Goal: Task Accomplishment & Management: Complete application form

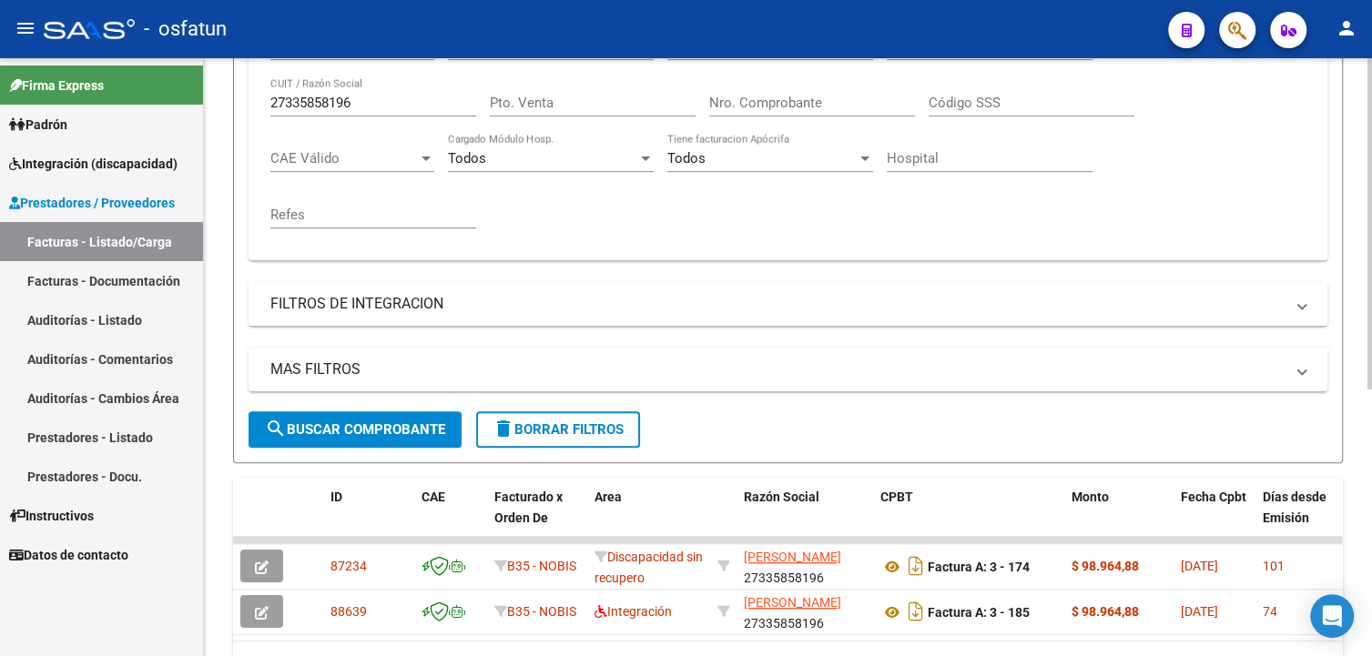
scroll to position [211, 0]
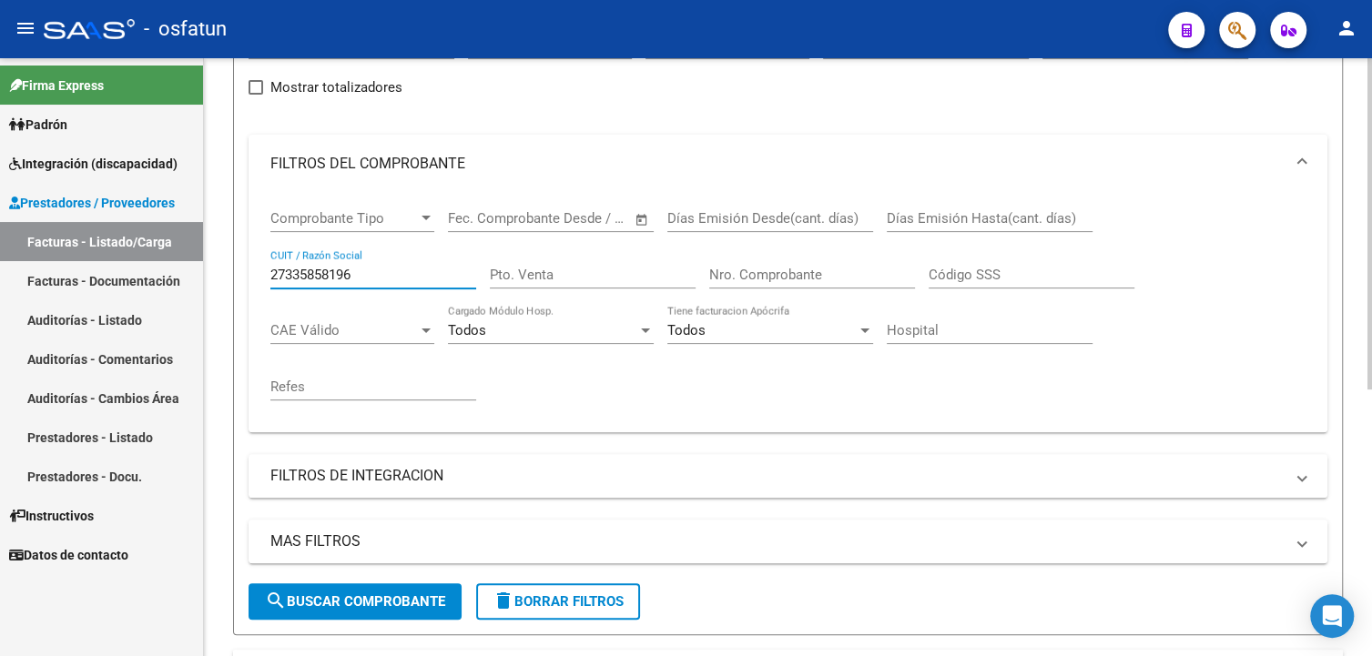
click at [415, 279] on input "27335858196" at bounding box center [373, 275] width 206 height 16
paste input "33711540119"
type input "33711540119"
click at [423, 599] on span "search Buscar Comprobante" at bounding box center [355, 601] width 180 height 16
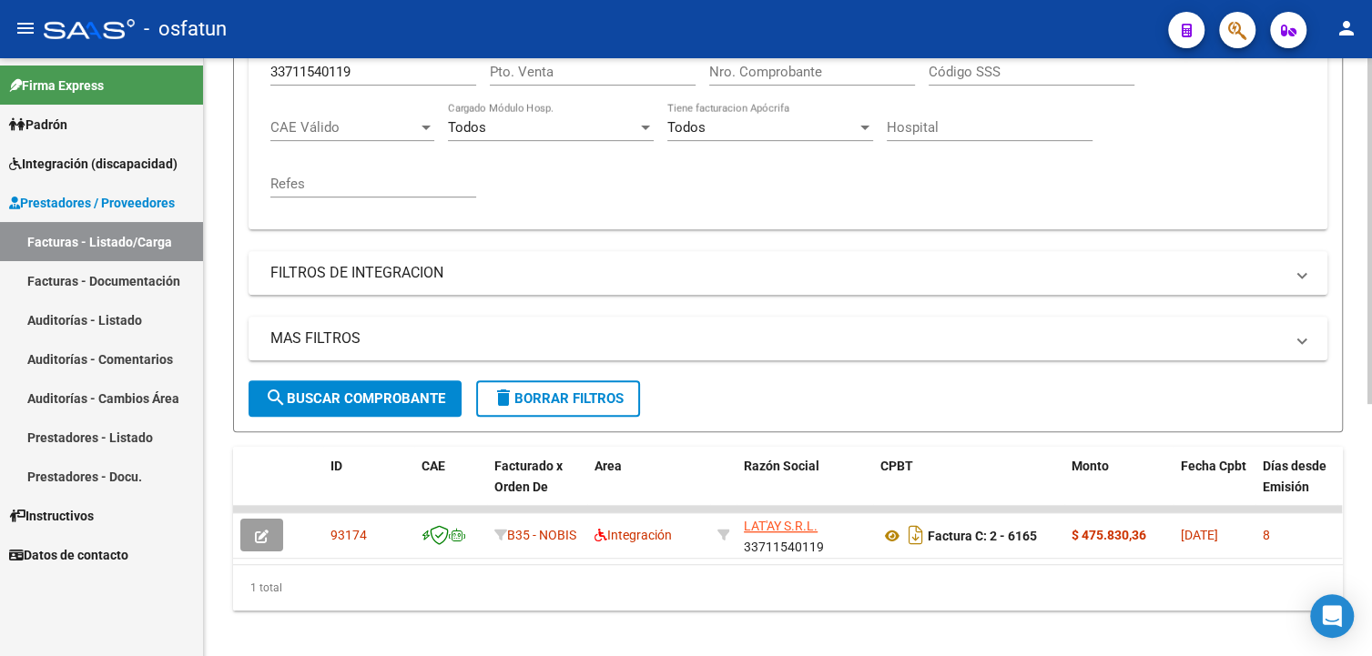
scroll to position [439, 0]
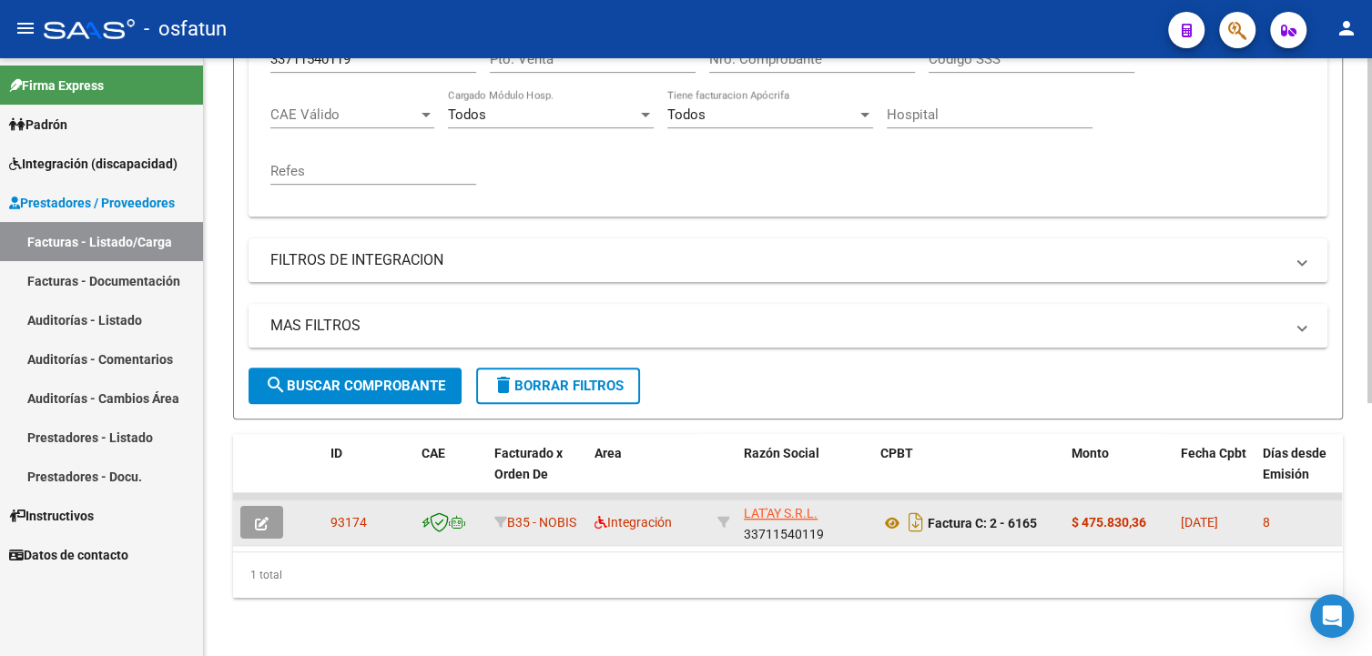
click at [276, 515] on button "button" at bounding box center [261, 522] width 43 height 33
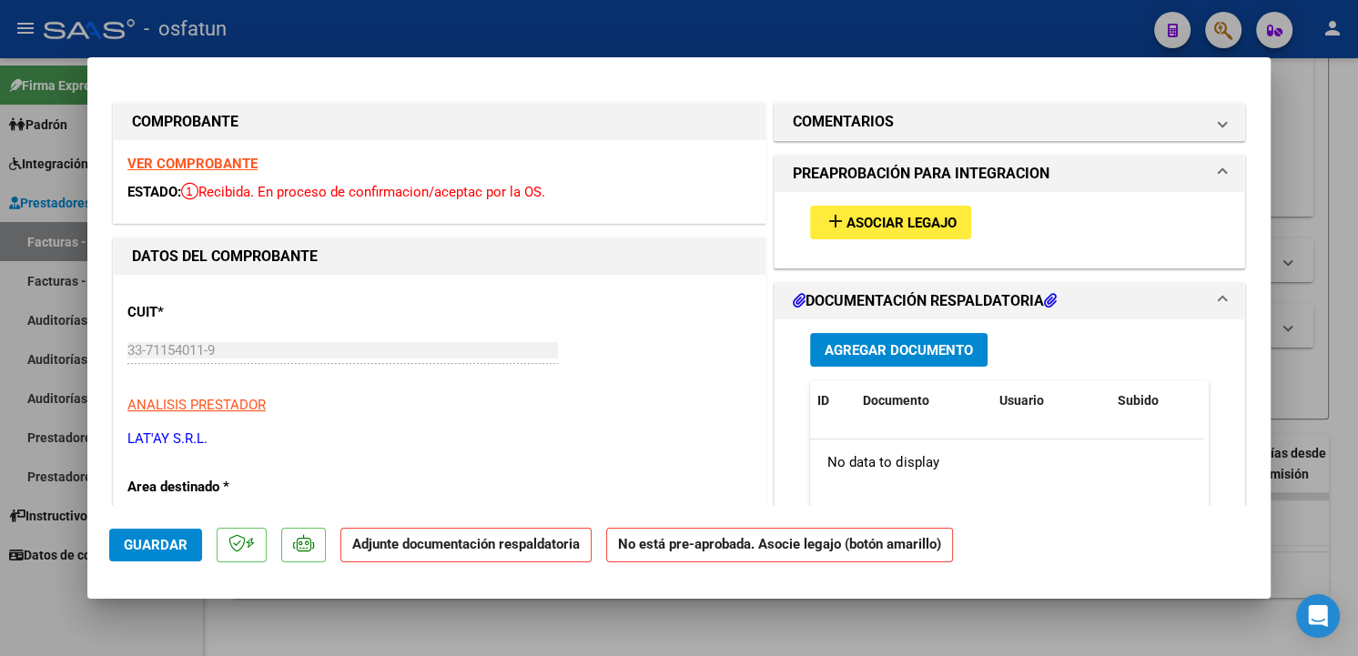
click at [946, 217] on span "Asociar Legajo" at bounding box center [901, 223] width 110 height 16
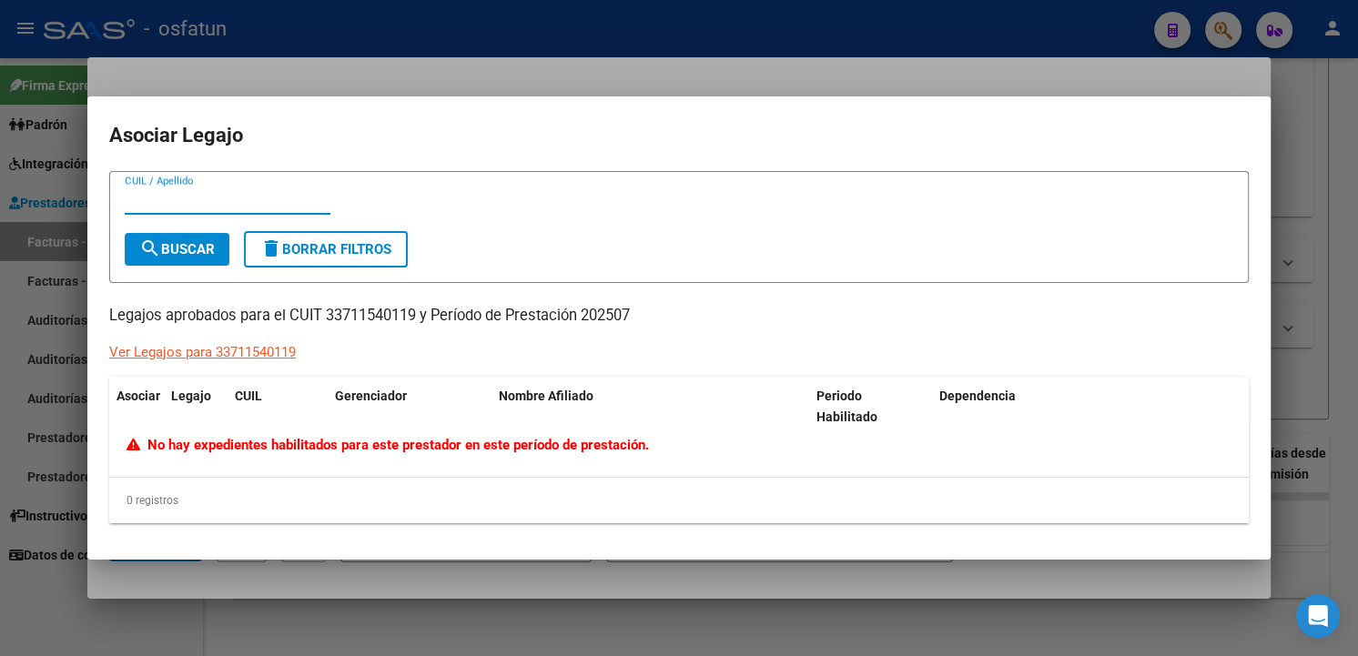
click at [1089, 583] on div at bounding box center [679, 328] width 1358 height 656
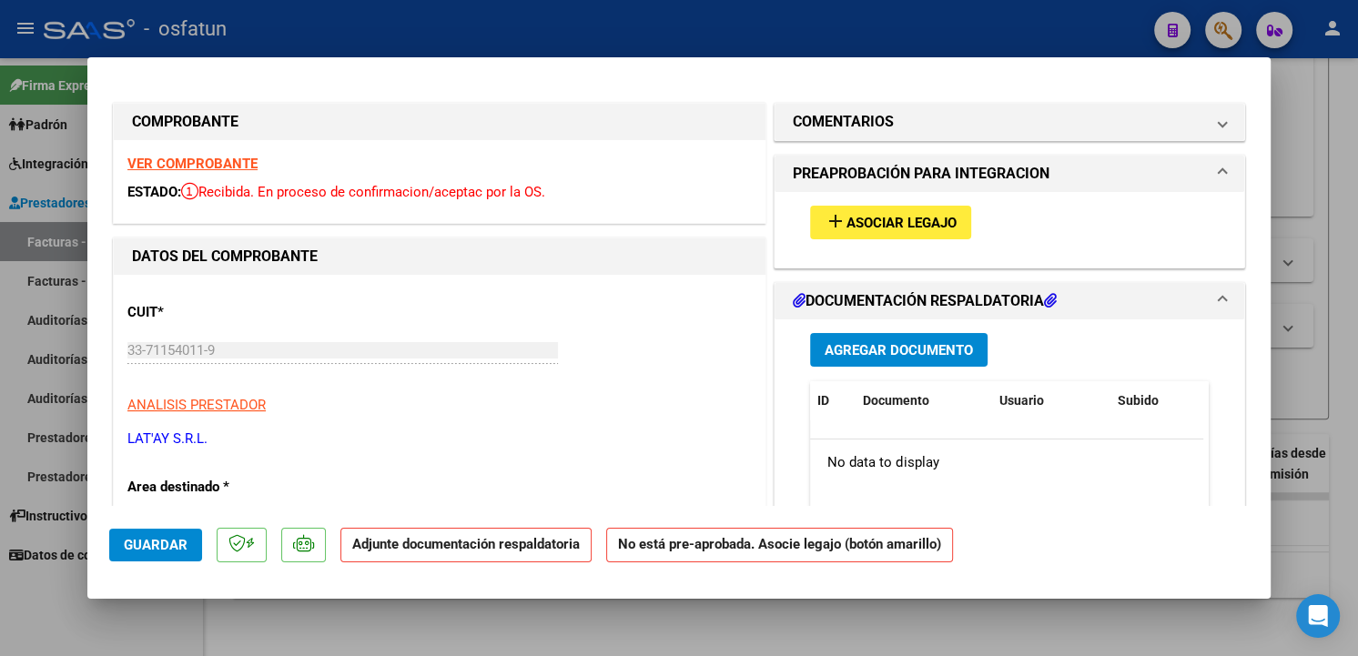
click at [1332, 318] on div at bounding box center [679, 328] width 1358 height 656
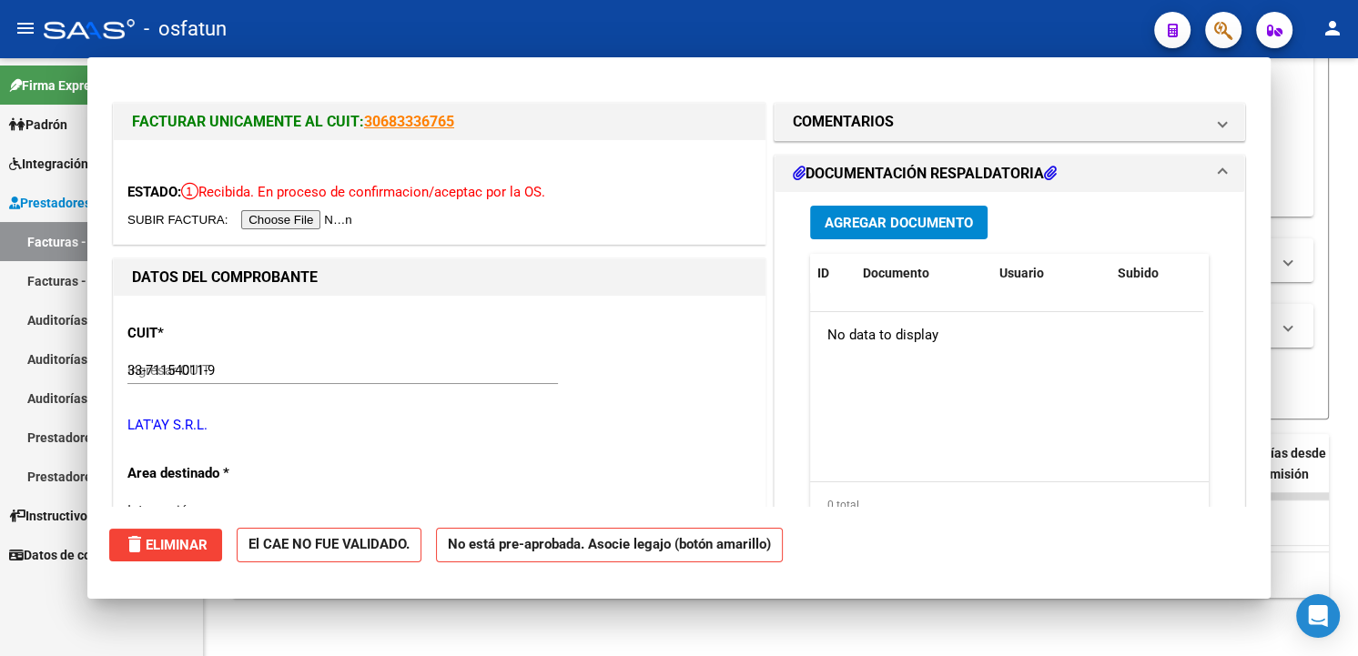
type input "$ 0,00"
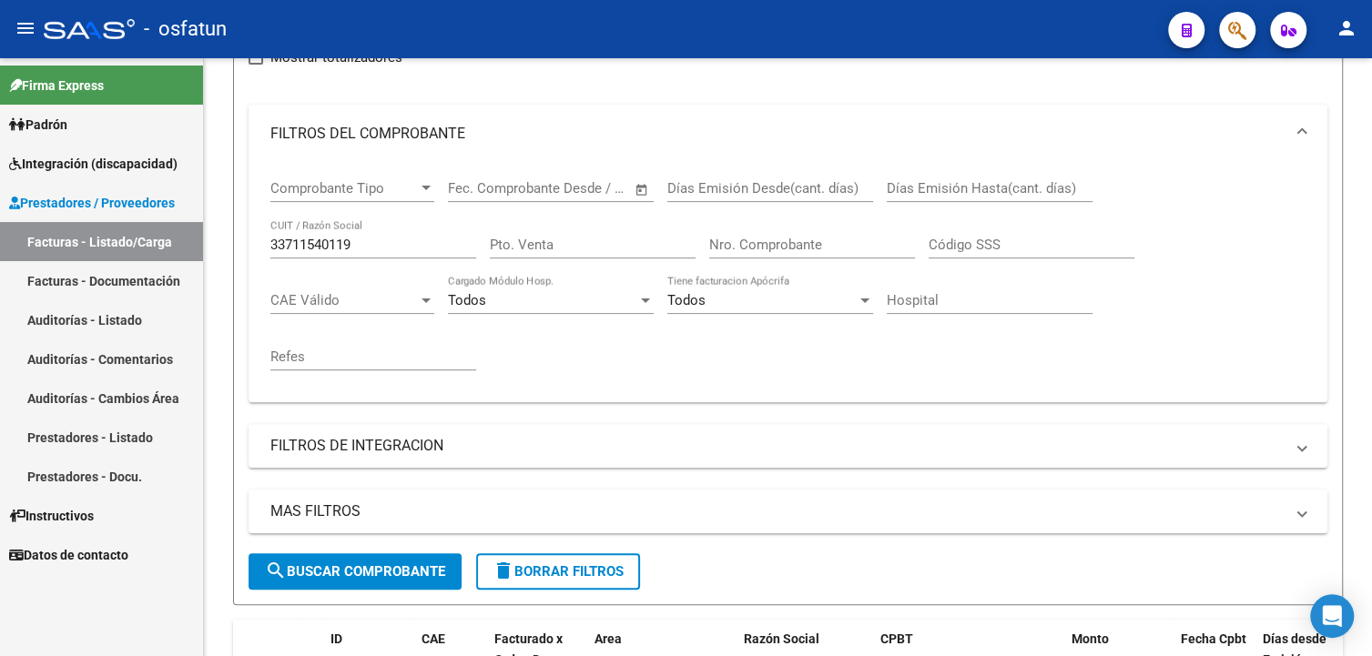
scroll to position [75, 0]
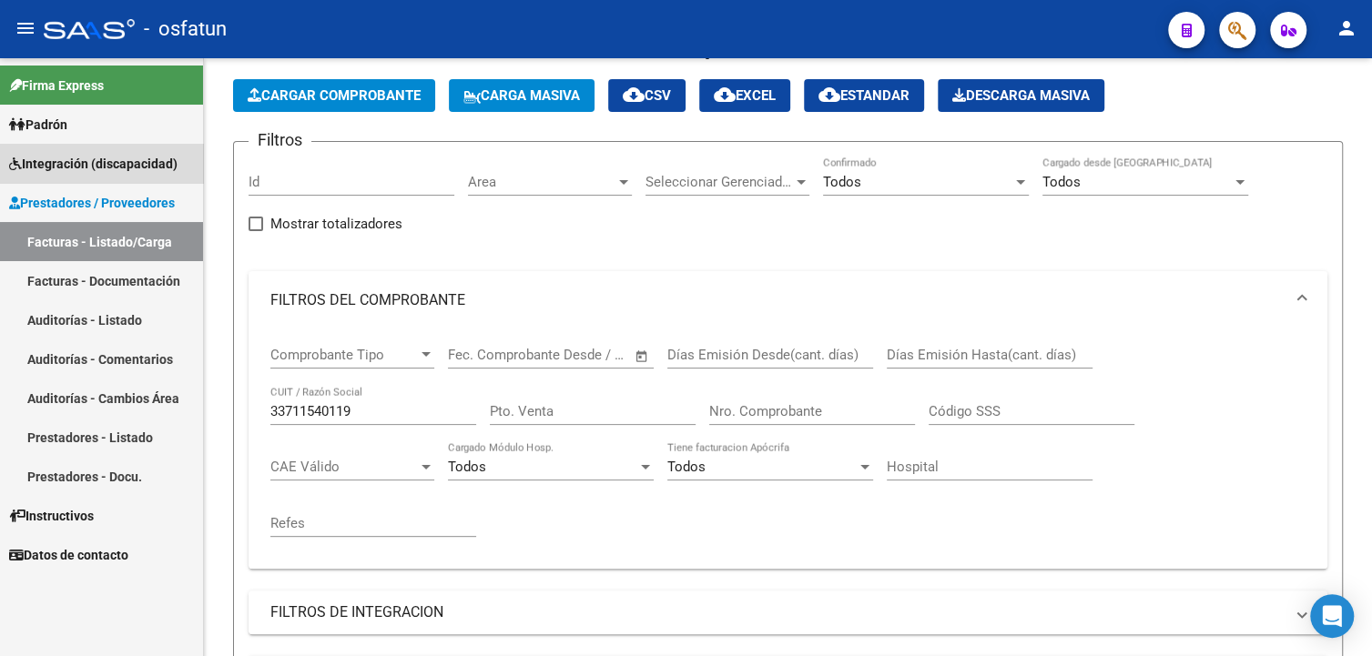
click at [111, 167] on span "Integración (discapacidad)" at bounding box center [93, 164] width 168 height 20
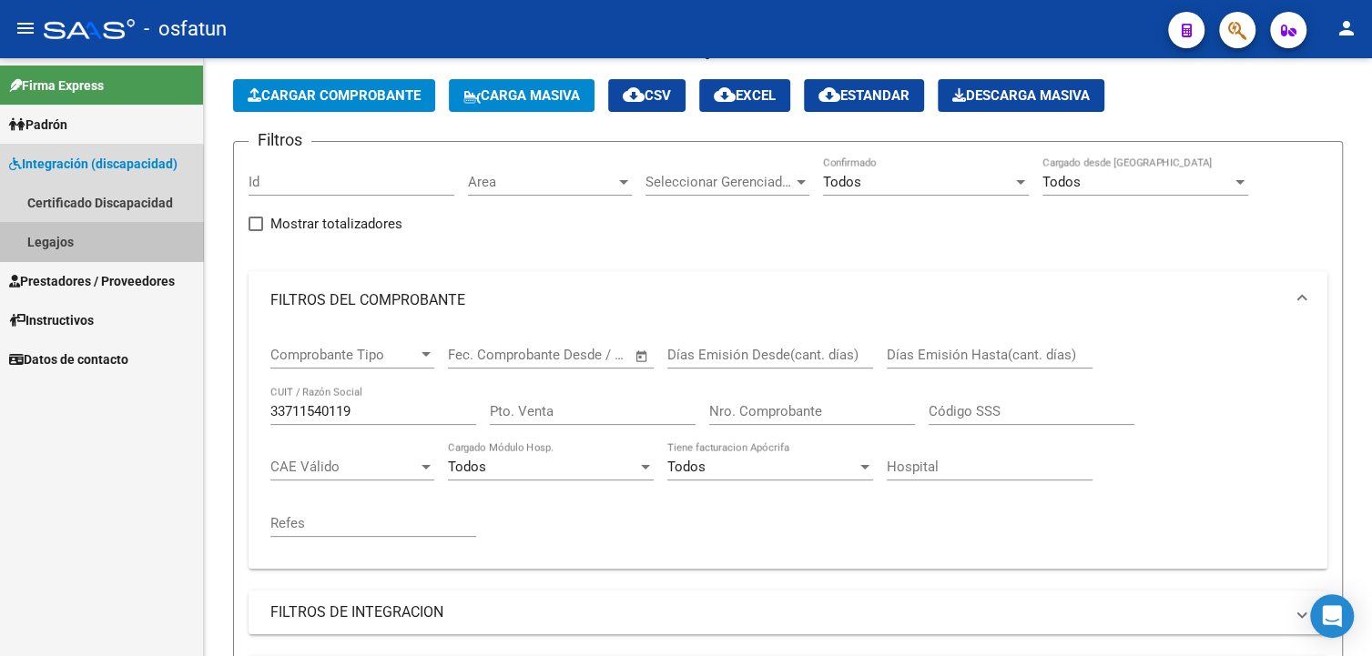
click at [70, 237] on link "Legajos" at bounding box center [101, 241] width 203 height 39
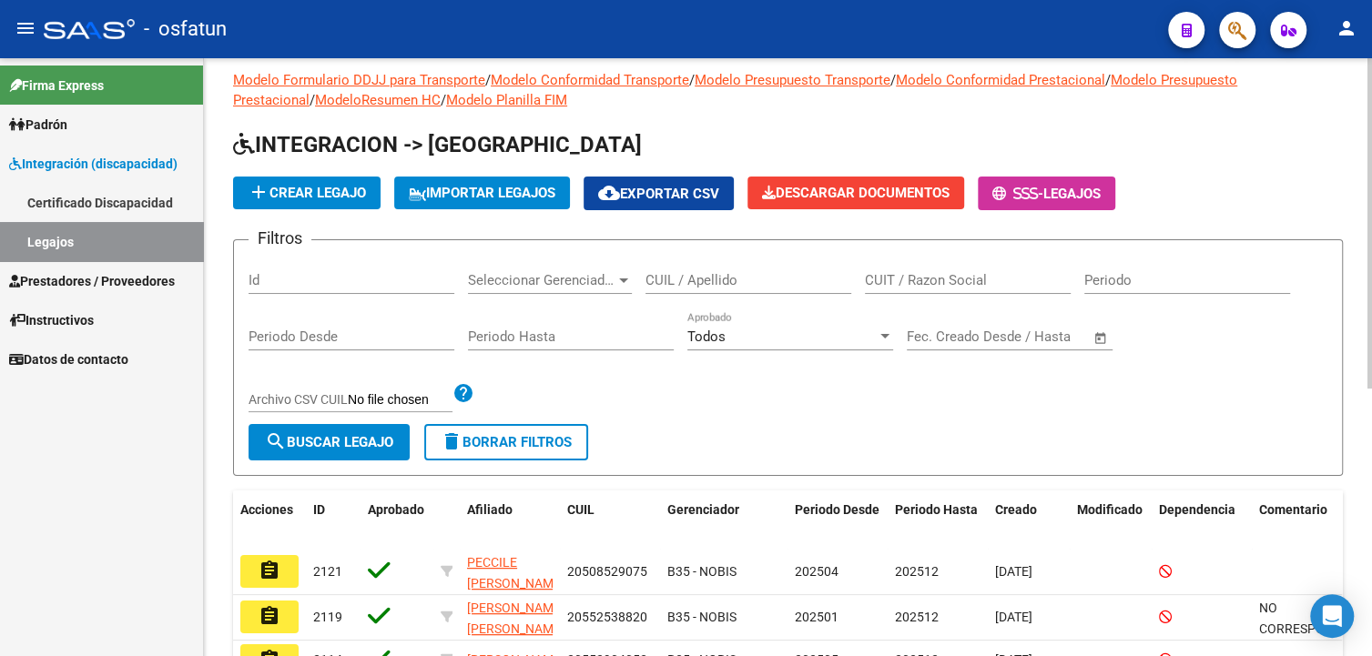
scroll to position [75, 0]
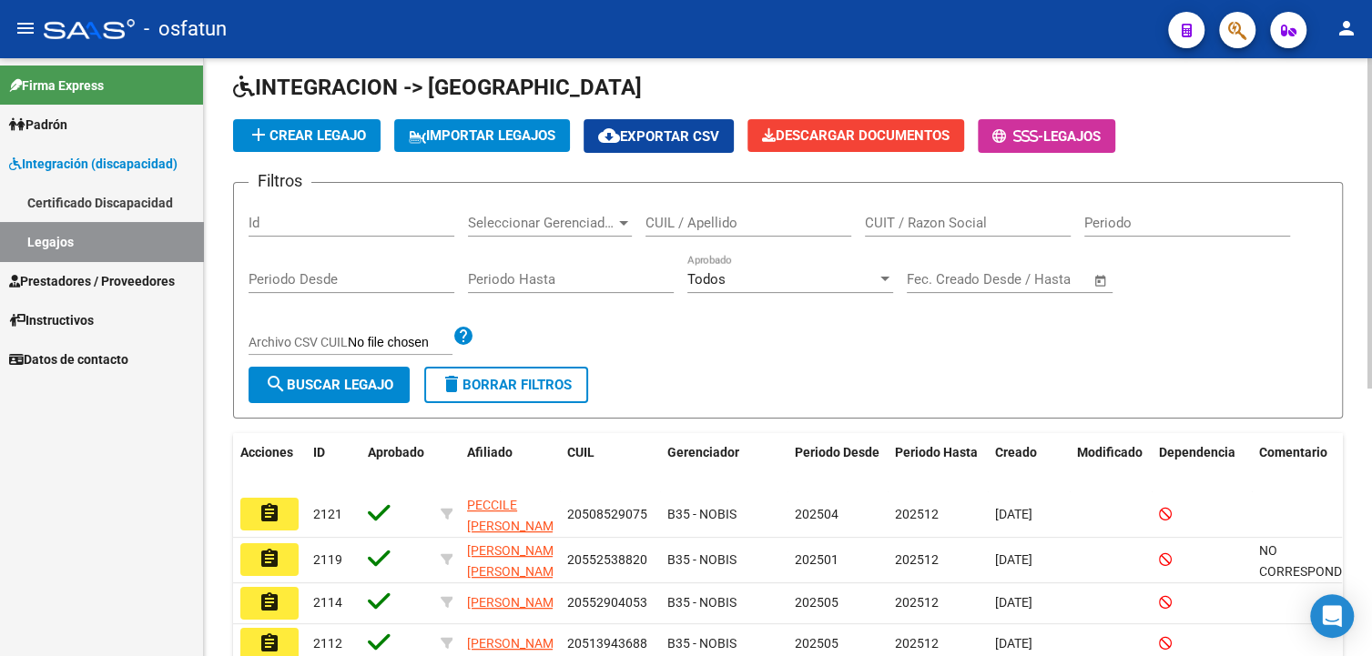
click at [913, 226] on input "CUIT / Razon Social" at bounding box center [968, 223] width 206 height 16
paste input "20562433636"
type input "20562433636"
click at [339, 383] on span "search Buscar Legajo" at bounding box center [329, 385] width 128 height 16
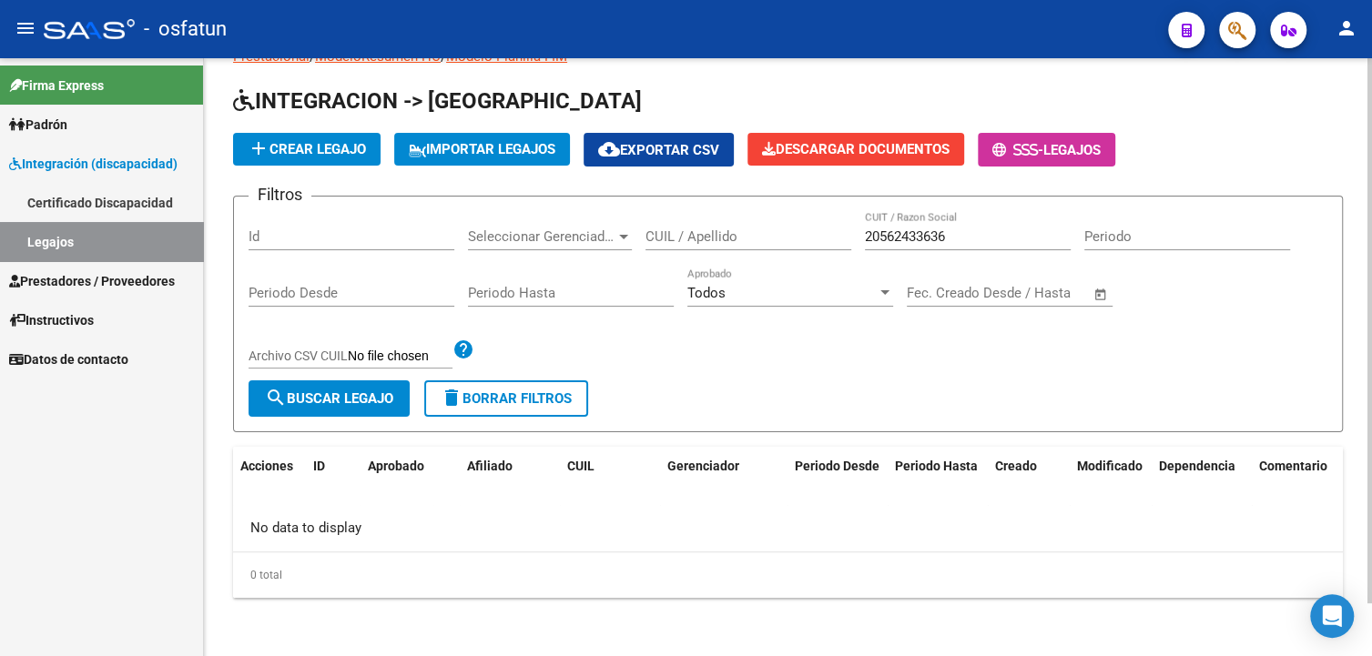
scroll to position [59, 0]
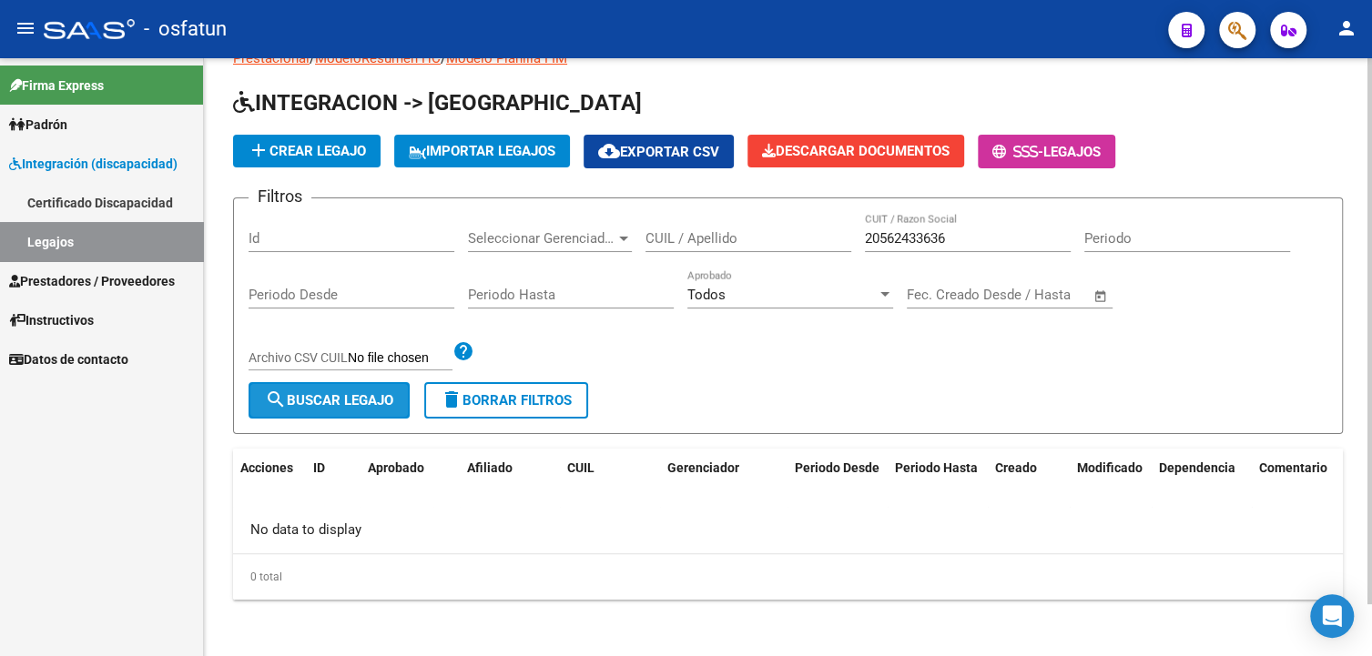
click at [344, 387] on button "search Buscar Legajo" at bounding box center [328, 400] width 161 height 36
click at [347, 404] on span "search Buscar Legajo" at bounding box center [329, 400] width 128 height 16
